Goal: Task Accomplishment & Management: Complete application form

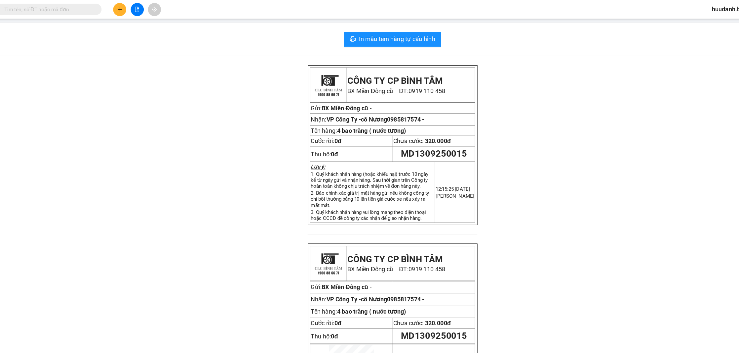
click at [130, 6] on div at bounding box center [154, 9] width 50 height 12
click at [142, 10] on button at bounding box center [139, 9] width 12 height 12
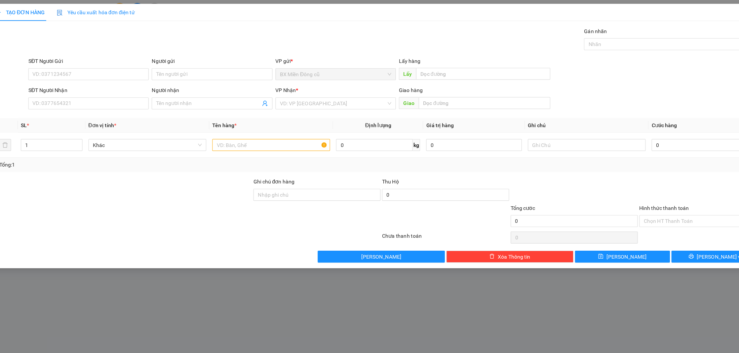
click at [215, 86] on span at bounding box center [220, 91] width 106 height 11
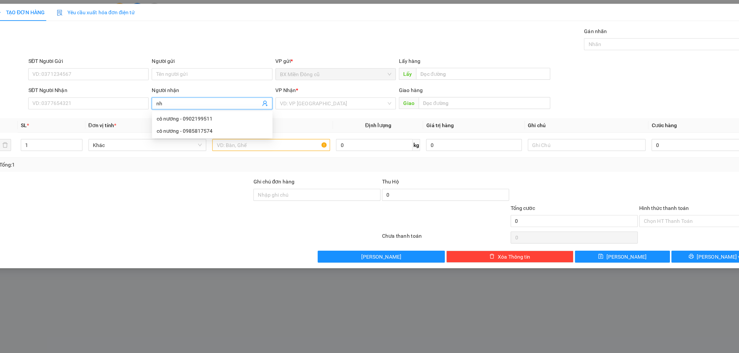
paste input "ư"
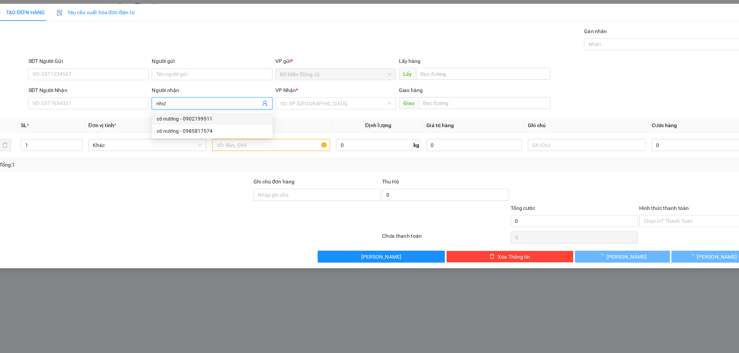
paste input "ý"
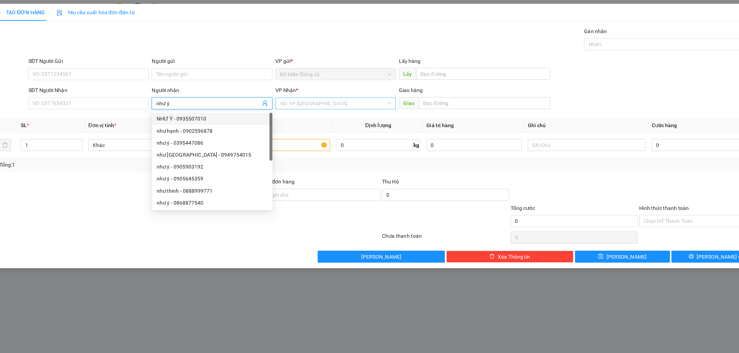
type input "như ý"
click at [321, 96] on input "search" at bounding box center [327, 91] width 94 height 10
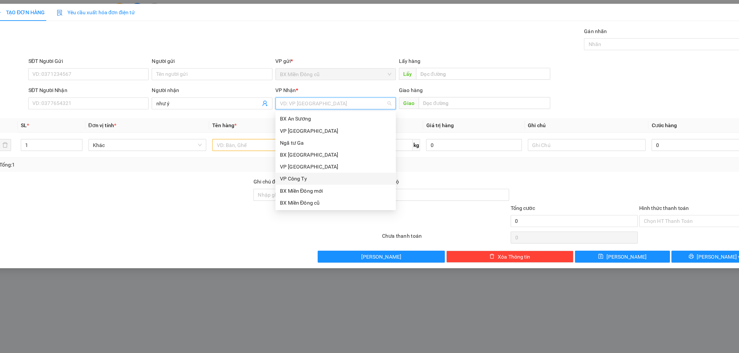
click at [302, 155] on div "VP Công Ty" at bounding box center [329, 157] width 99 height 7
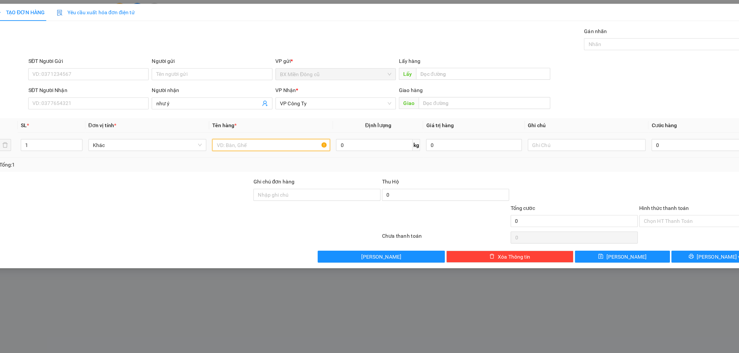
click at [260, 124] on input "text" at bounding box center [272, 128] width 104 height 11
paste input "ốp"
type input "3 xốp"
click at [640, 128] on input "0" at bounding box center [651, 128] width 84 height 11
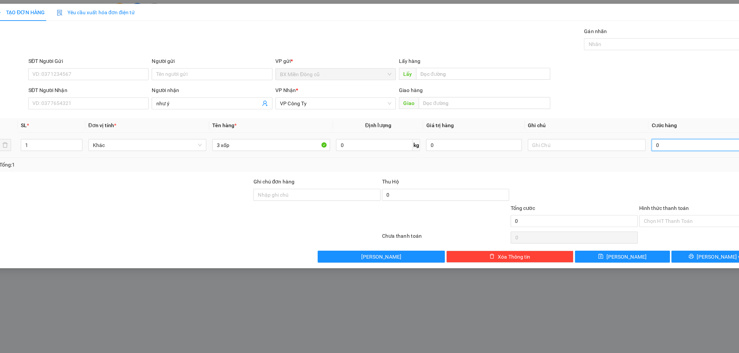
type input "2"
type input "24"
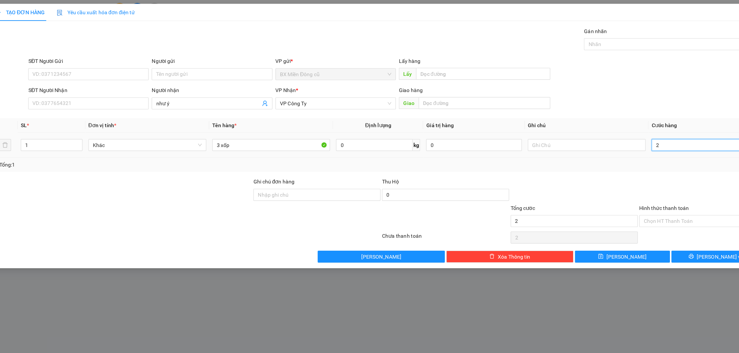
type input "24"
type input "240"
type input "2.400"
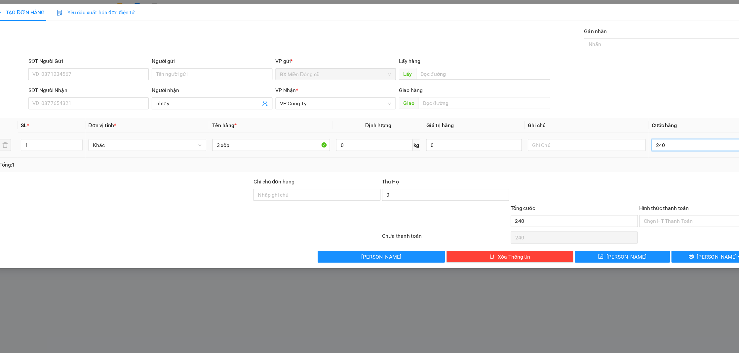
type input "2.400"
type input "24.000"
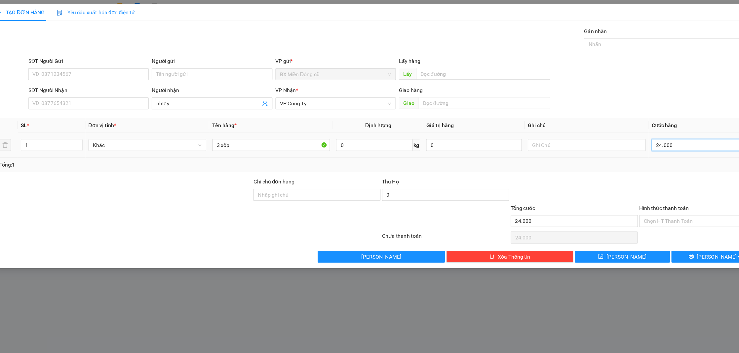
type input "240.000"
click at [591, 223] on button "[PERSON_NAME]" at bounding box center [583, 226] width 84 height 11
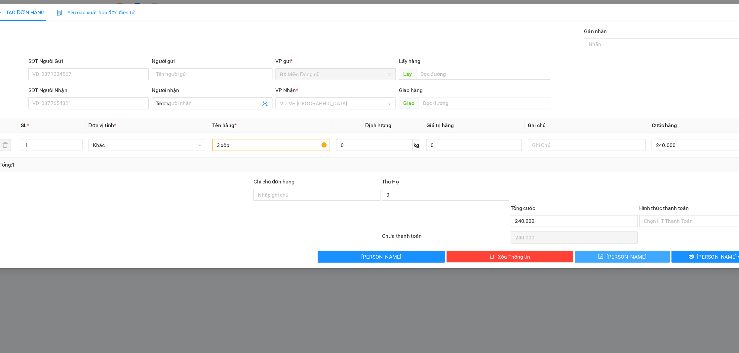
type input "0"
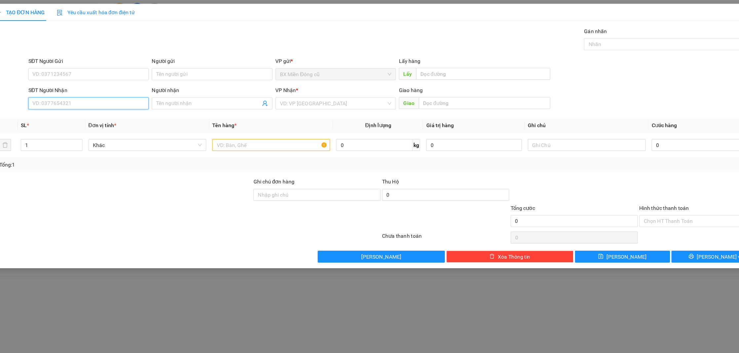
click at [97, 88] on input "SĐT Người Nhận" at bounding box center [111, 91] width 106 height 11
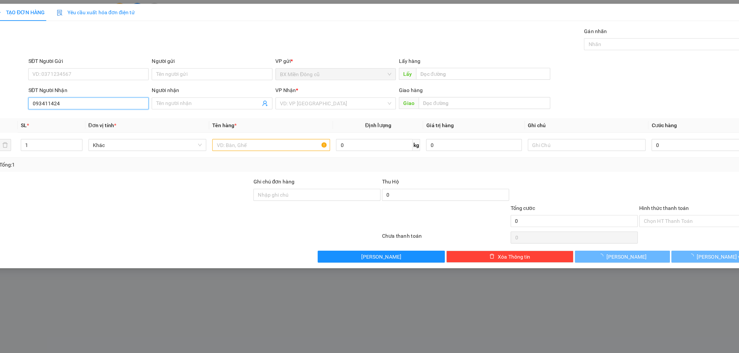
type input "0934114241"
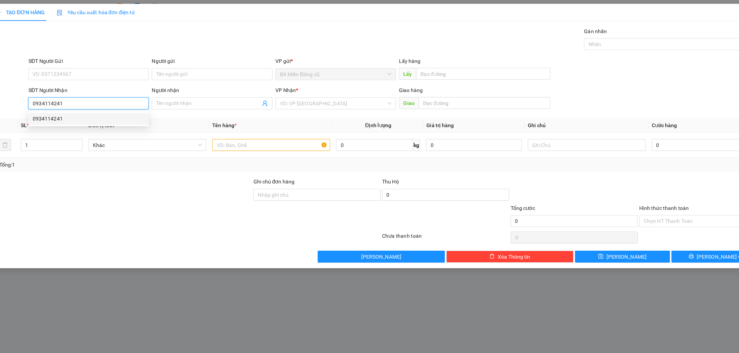
click at [123, 101] on div "0934114241" at bounding box center [111, 104] width 99 height 7
type input "Tịnh Khê"
type input "120.000"
type input "0934114241"
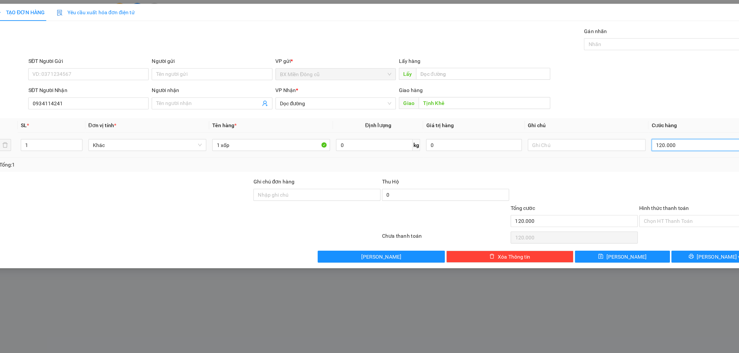
click at [632, 127] on input "120.000" at bounding box center [651, 128] width 84 height 11
type input "1"
type input "10"
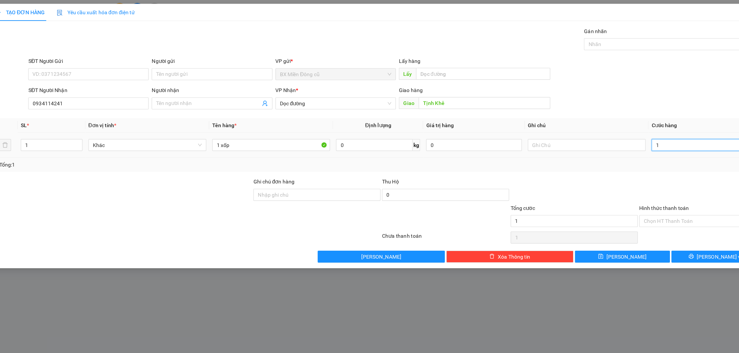
type input "10"
type input "100"
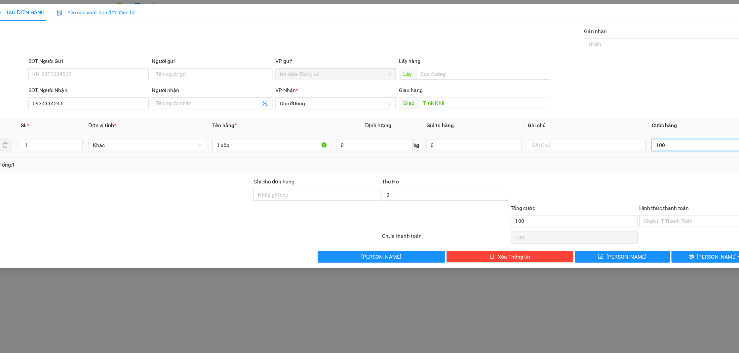
type input "1.000"
type input "10.000"
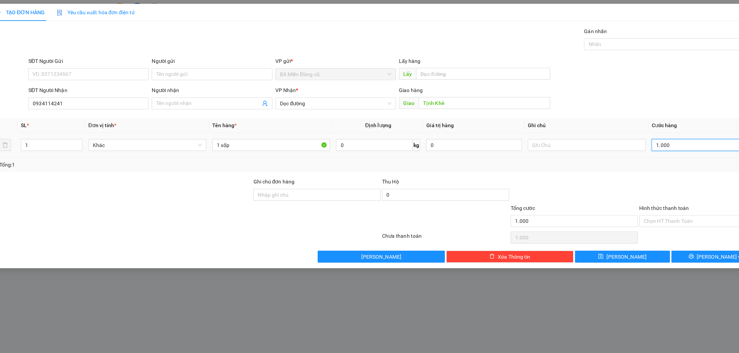
type input "10.000"
type input "100.000"
click at [628, 197] on input "Hình thức thanh toán" at bounding box center [652, 195] width 100 height 10
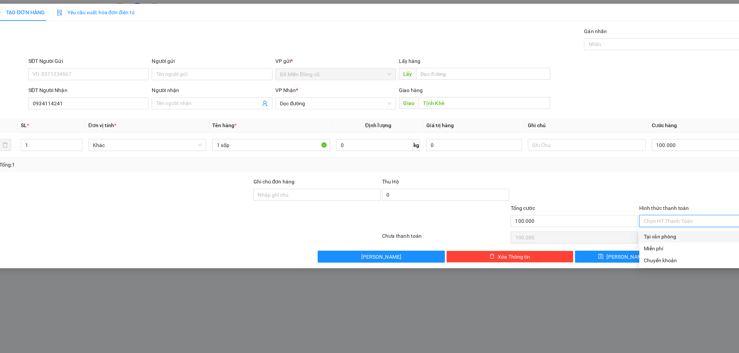
click at [615, 207] on div "Tại văn phòng" at bounding box center [654, 208] width 105 height 7
type input "0"
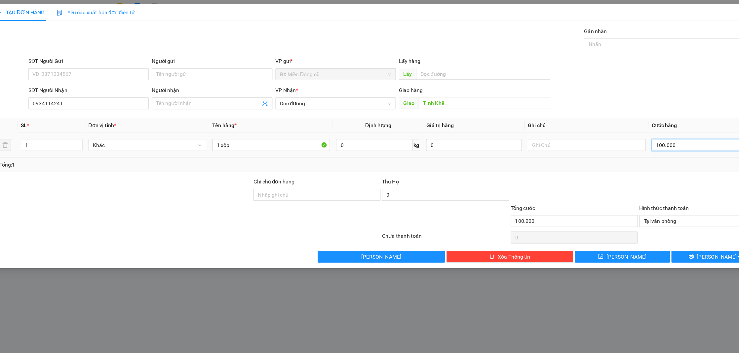
click at [646, 132] on input "100.000" at bounding box center [651, 128] width 84 height 11
type input "9"
type input "90"
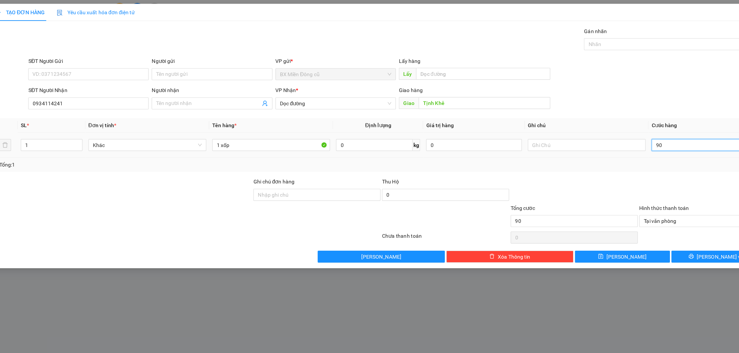
type input "900"
type input "9.000"
type input "90.000"
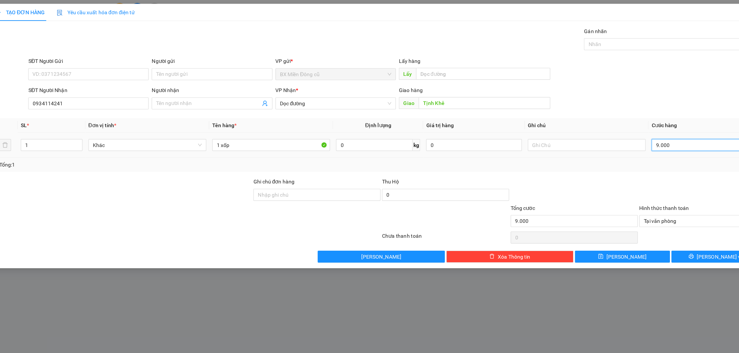
type input "90.000"
click at [645, 126] on input "90.000" at bounding box center [651, 128] width 84 height 11
click at [643, 128] on input "90.000" at bounding box center [651, 128] width 84 height 11
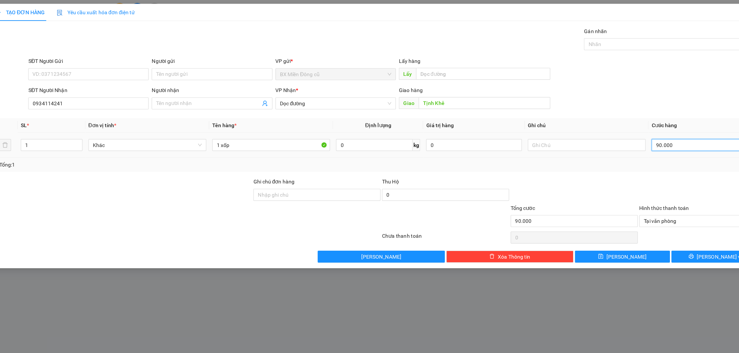
type input "1"
type input "10"
type input "100"
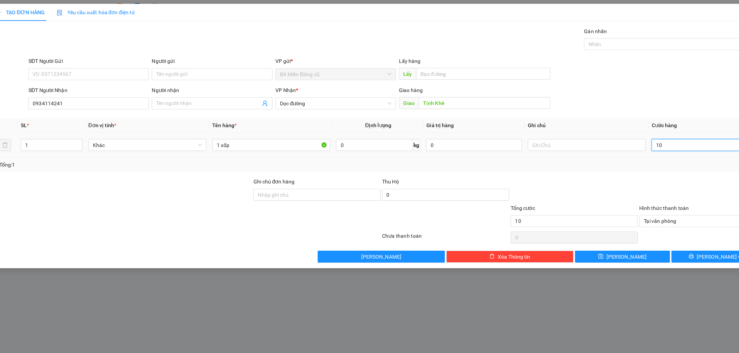
type input "100"
type input "1.000"
type input "10.000"
type input "100.000"
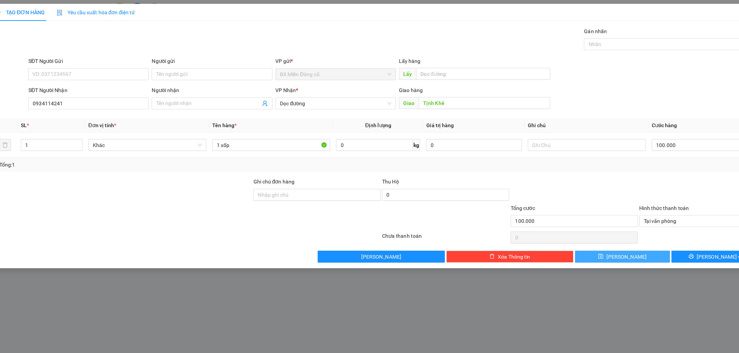
click at [607, 227] on button "[PERSON_NAME]" at bounding box center [583, 226] width 84 height 11
type input "0"
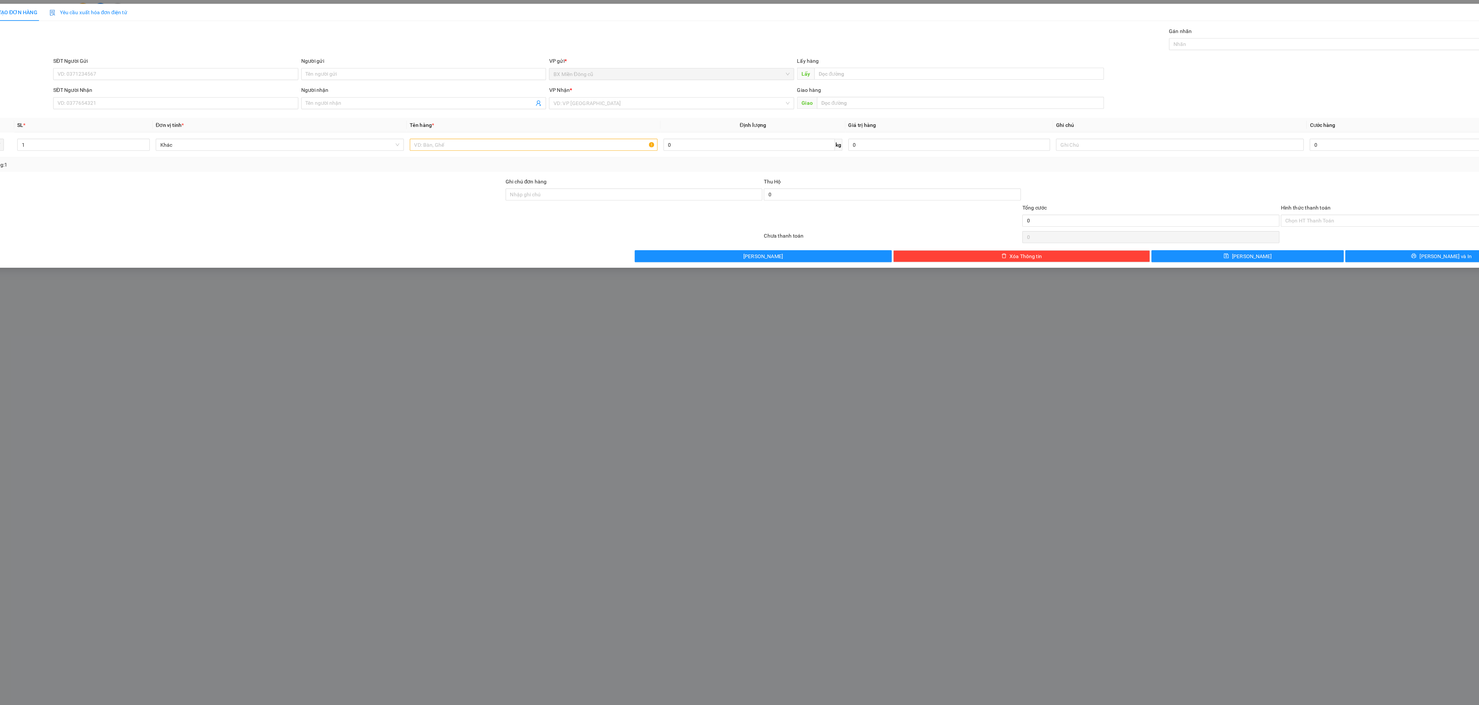
drag, startPoint x: 684, startPoint y: 148, endPoint x: 866, endPoint y: 356, distance: 277.5
click at [739, 352] on div "TẠO ĐƠN HÀNG Yêu cầu xuất hóa đơn điện tử Transit Pickup Surcharge Ids Transit …" at bounding box center [739, 352] width 1479 height 705
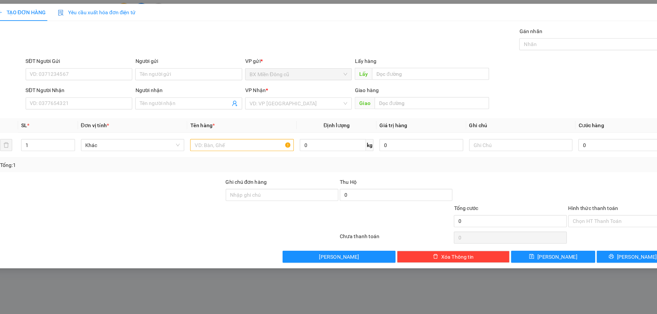
drag, startPoint x: 1330, startPoint y: 2, endPoint x: 389, endPoint y: 246, distance: 972.3
click at [389, 246] on div "TẠO ĐƠN HÀNG Yêu cầu xuất hóa đơn điện tử Transit Pickup Surcharge Ids Transit …" at bounding box center [328, 157] width 657 height 314
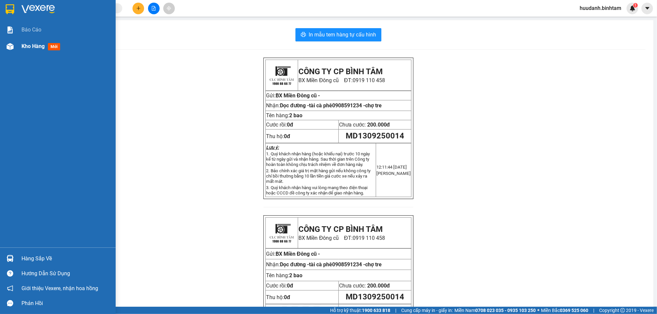
click at [28, 48] on span "Kho hàng" at bounding box center [32, 46] width 23 height 6
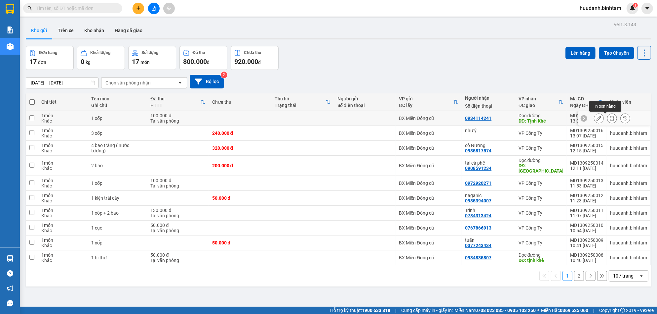
click at [610, 118] on icon at bounding box center [612, 118] width 5 height 5
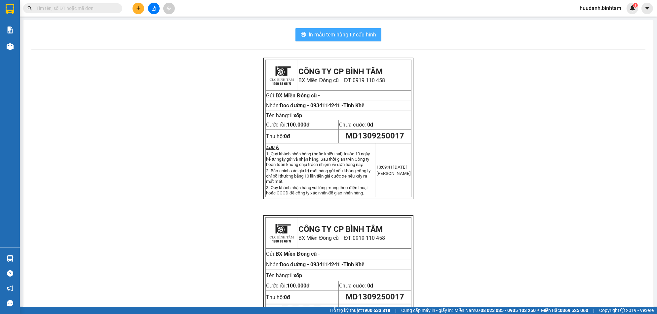
click at [337, 31] on span "In mẫu tem hàng tự cấu hình" at bounding box center [342, 34] width 67 height 8
click at [138, 4] on button at bounding box center [139, 9] width 12 height 12
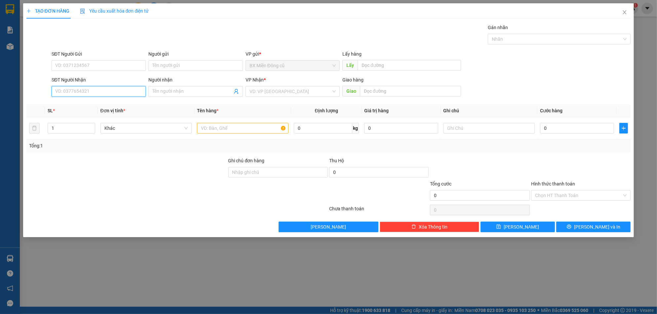
click at [110, 94] on input "SĐT Người Nhận" at bounding box center [99, 91] width 94 height 11
click at [177, 92] on input "Người nhận" at bounding box center [192, 91] width 80 height 7
click at [123, 95] on input "SĐT Người Nhận" at bounding box center [99, 91] width 94 height 11
type input "0979101356"
click at [119, 105] on div "0979101356 - khai trí" at bounding box center [99, 104] width 86 height 7
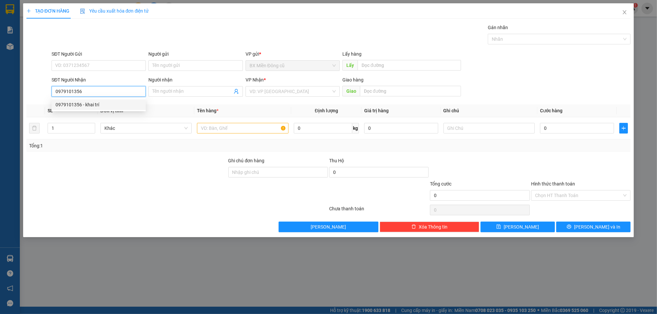
type input "khai trí"
type input "[GEOGRAPHIC_DATA][DEMOGRAPHIC_DATA]"
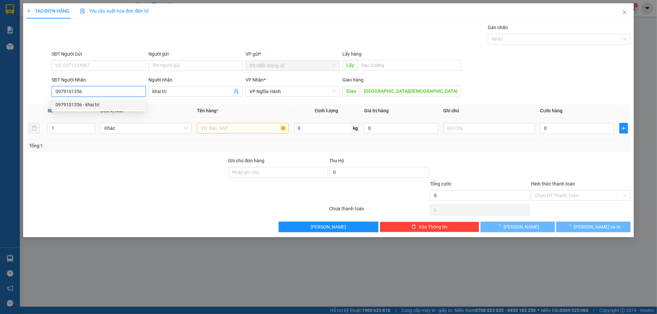
type input "120.000"
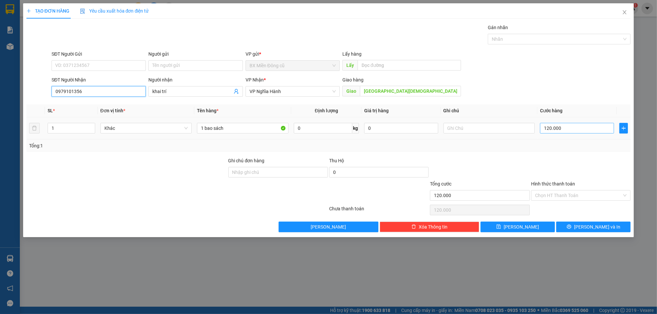
type input "0979101356"
click at [560, 128] on input "120.000" at bounding box center [577, 128] width 74 height 11
type input "10"
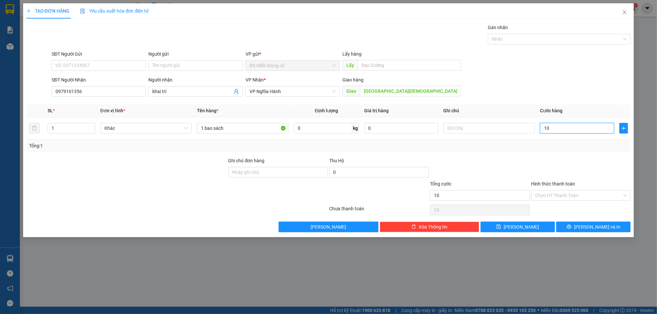
type input "100"
type input "1.000"
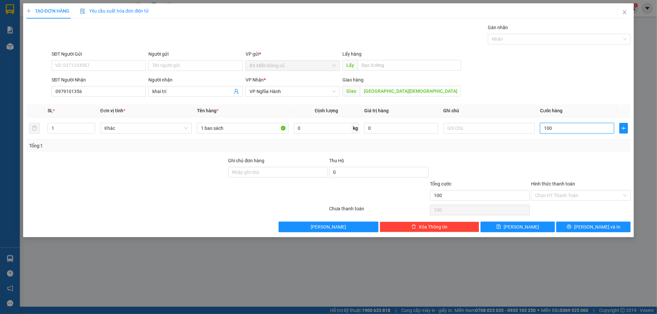
type input "1.000"
type input "10.000"
type input "100.000"
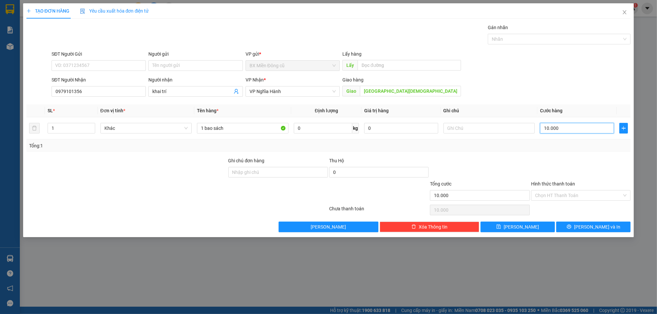
type input "100.000"
click at [598, 230] on span "[PERSON_NAME] và In" at bounding box center [597, 226] width 46 height 7
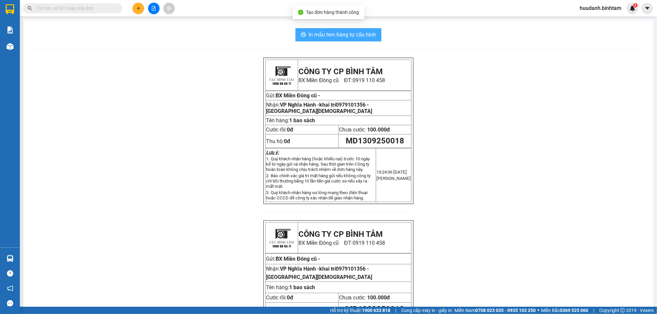
drag, startPoint x: 348, startPoint y: 33, endPoint x: 375, endPoint y: 65, distance: 41.5
click at [348, 33] on span "In mẫu tem hàng tự cấu hình" at bounding box center [342, 34] width 67 height 8
click at [136, 6] on icon "plus" at bounding box center [138, 8] width 5 height 5
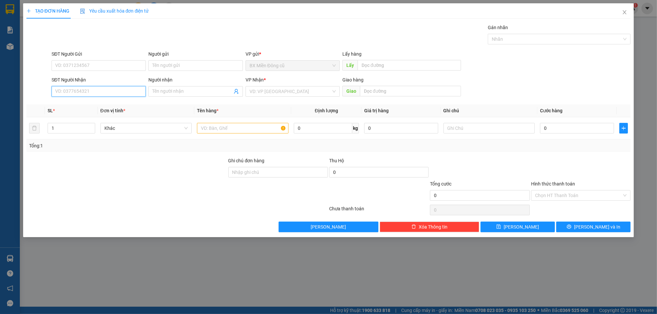
click at [92, 89] on input "SĐT Người Nhận" at bounding box center [99, 91] width 94 height 11
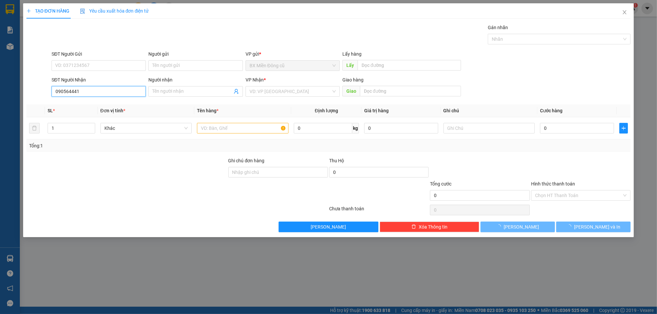
type input "0905644416"
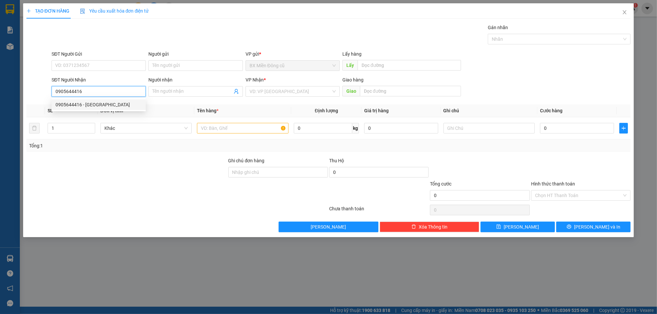
click at [106, 104] on div "0905644416 - [GEOGRAPHIC_DATA]" at bounding box center [99, 104] width 86 height 7
type input "phuong"
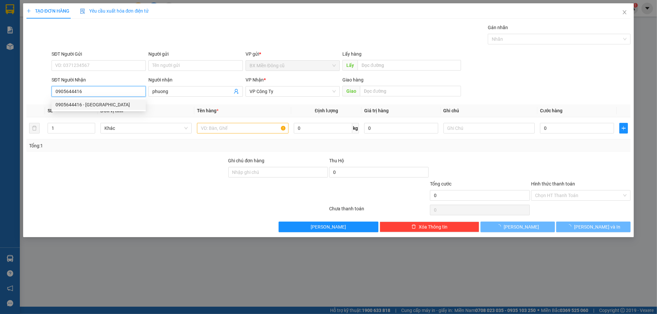
type input "100.000"
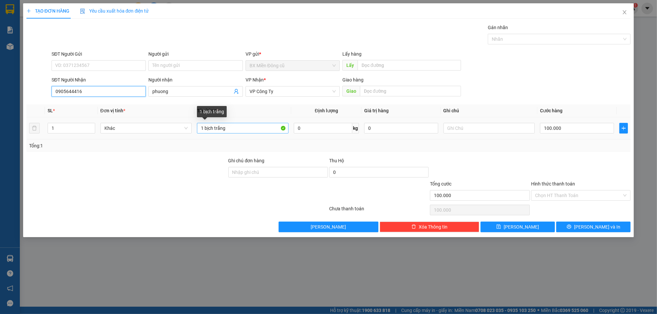
type input "0905644416"
click at [236, 129] on input "1 bịch trắng" at bounding box center [243, 128] width 92 height 11
paste input "ô"
paste input "ộp"
paste input "àng"
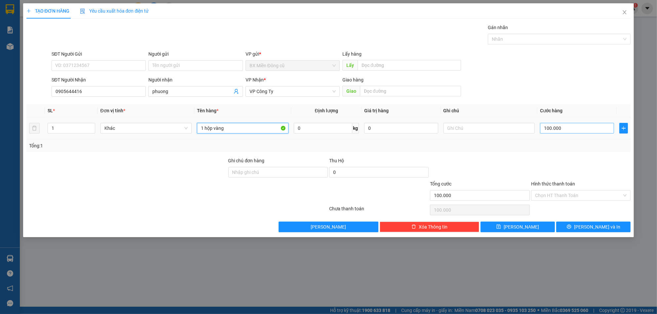
type input "1 hộp vàng"
click at [569, 123] on input "100.000" at bounding box center [577, 128] width 74 height 11
type input "0"
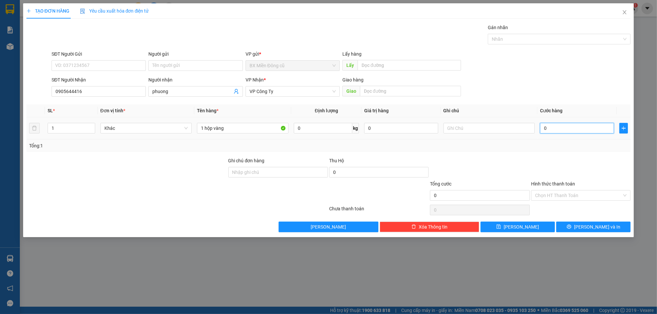
type input "6"
type input "06"
type input "60"
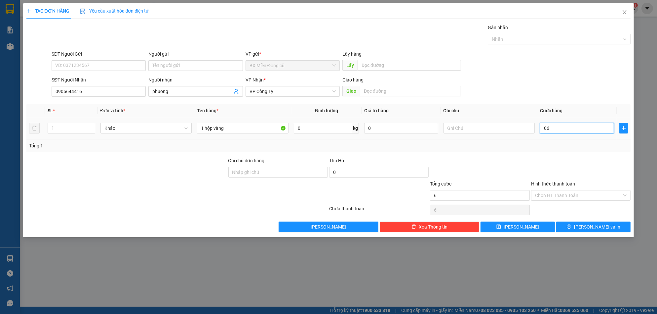
type input "060"
type input "600"
type input "0.600"
type input "6.000"
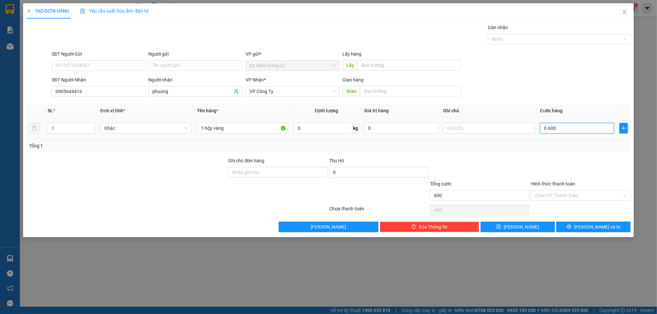
type input "6.000"
type input "06.000"
type input "60.000"
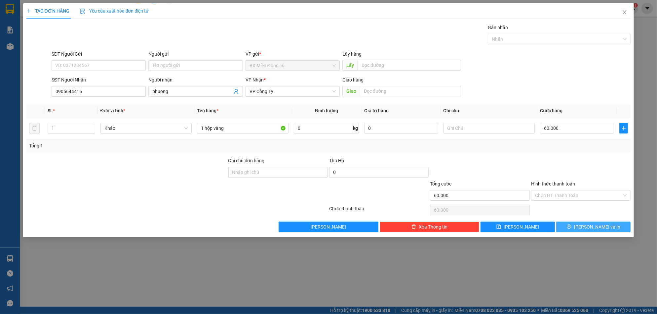
click at [590, 227] on span "[PERSON_NAME] và In" at bounding box center [597, 226] width 46 height 7
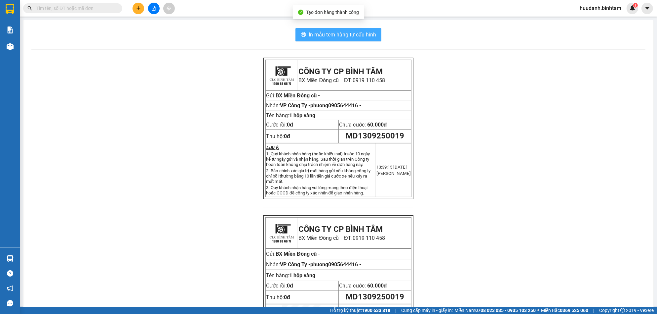
click at [362, 37] on span "In mẫu tem hàng tự cấu hình" at bounding box center [342, 34] width 67 height 8
click at [137, 11] on button at bounding box center [139, 9] width 12 height 12
